Goal: Task Accomplishment & Management: Manage account settings

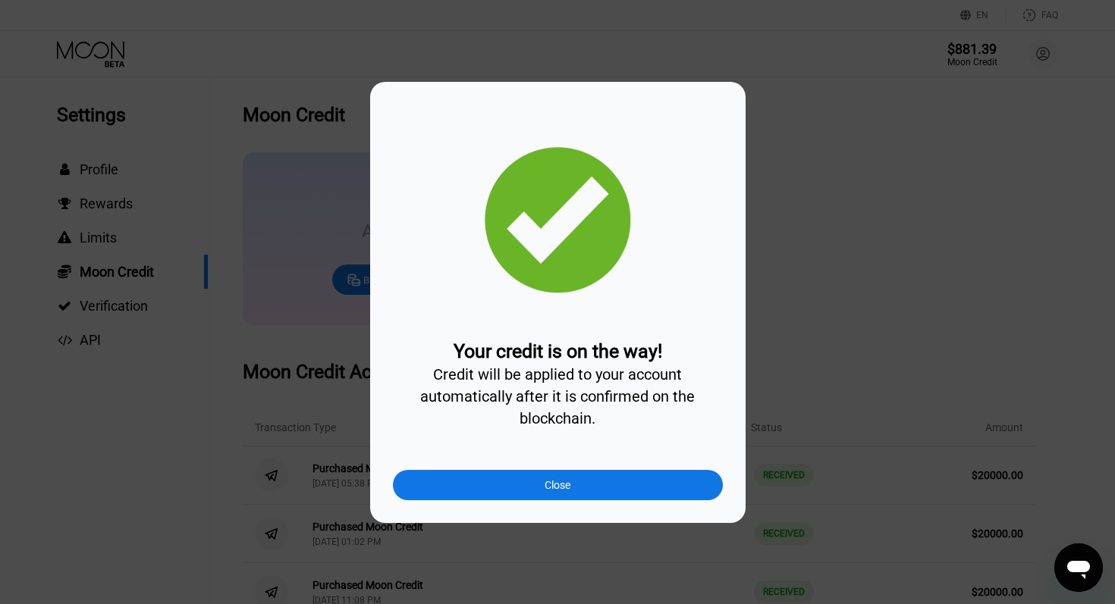
click at [556, 488] on div "Close" at bounding box center [557, 485] width 26 height 12
